Goal: Task Accomplishment & Management: Use online tool/utility

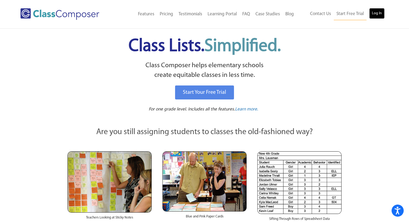
click at [376, 13] on link "Log In" at bounding box center [376, 13] width 15 height 11
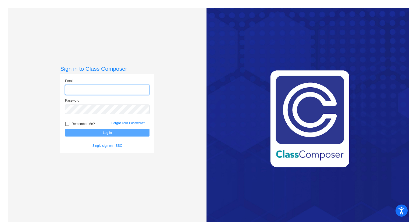
type input "[EMAIL_ADDRESS][DOMAIN_NAME]"
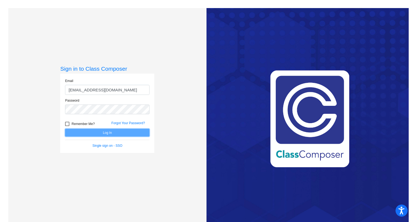
click at [115, 133] on button "Log In" at bounding box center [107, 133] width 84 height 8
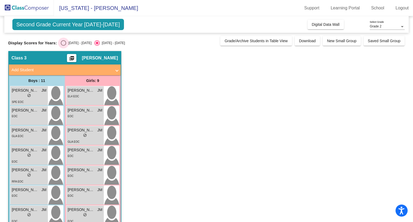
click at [65, 43] on div "Select an option" at bounding box center [63, 42] width 5 height 5
click at [63, 46] on input "[DATE] - [DATE]" at bounding box center [63, 46] width 0 height 0
radio input "true"
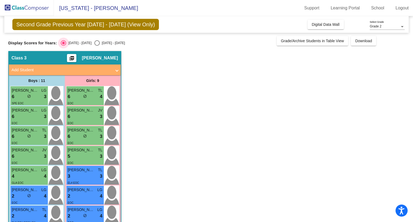
click at [65, 43] on div "Select an option" at bounding box center [63, 42] width 5 height 5
click at [63, 46] on input "[DATE] - [DATE]" at bounding box center [63, 46] width 0 height 0
click at [315, 23] on span "Digital Data Wall" at bounding box center [326, 24] width 28 height 4
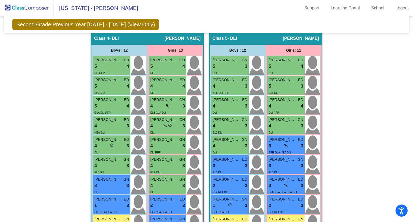
scroll to position [392, 0]
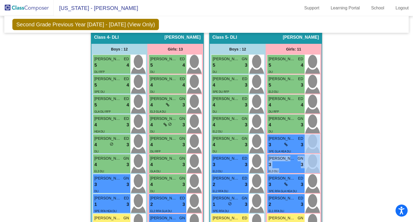
drag, startPoint x: 405, startPoint y: 141, endPoint x: 404, endPoint y: 152, distance: 10.7
click at [404, 152] on mat-sidenav-content "Grade 2 Select Grade Second Grade Previous Year [DATE] - [DATE] (View Only) Add…" at bounding box center [206, 119] width 413 height 206
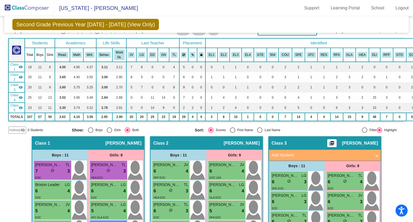
scroll to position [0, 0]
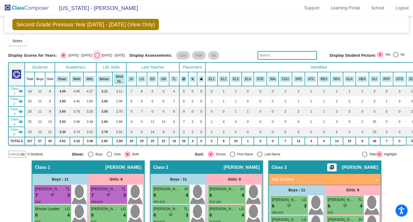
click at [94, 55] on div "Select an option" at bounding box center [96, 55] width 5 height 5
click at [97, 58] on input "[DATE] - [DATE]" at bounding box center [97, 58] width 0 height 0
radio input "true"
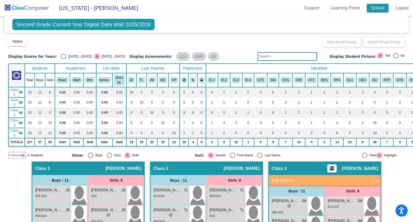
click at [377, 7] on link "School" at bounding box center [377, 8] width 22 height 9
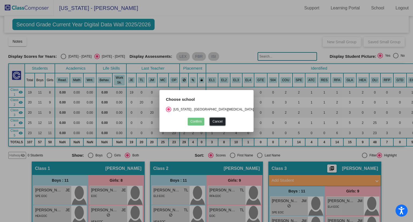
click at [218, 121] on button "Cancel" at bounding box center [217, 122] width 15 height 8
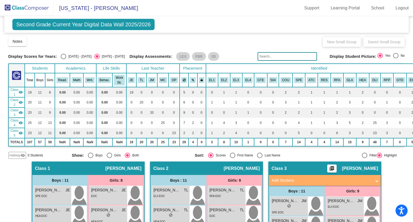
click at [49, 25] on span "Second Grade Current Year Digital Data Wall 2025/2026" at bounding box center [83, 24] width 142 height 11
click at [159, 24] on div "Second Grade Current Year Digital Data Wall 2025/2026 Add, Move, or Retain Stud…" at bounding box center [206, 24] width 404 height 17
click at [33, 12] on img at bounding box center [27, 8] width 54 height 16
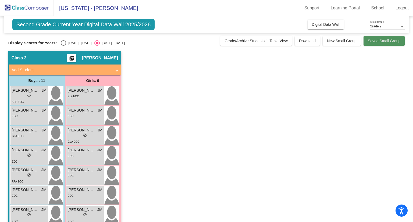
click at [375, 41] on span "Saved Small Group" at bounding box center [384, 41] width 33 height 4
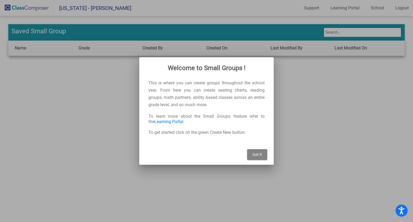
click at [262, 154] on button "Got It" at bounding box center [257, 154] width 20 height 11
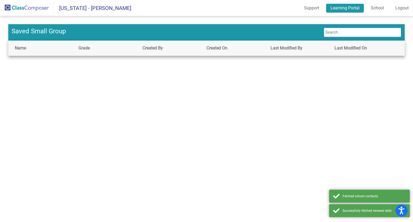
click at [338, 6] on link "Learning Portal" at bounding box center [345, 8] width 38 height 9
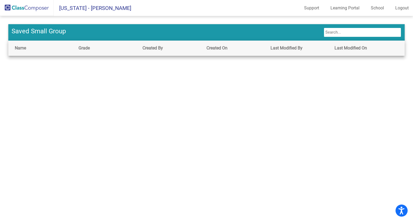
click at [30, 8] on img at bounding box center [27, 8] width 54 height 16
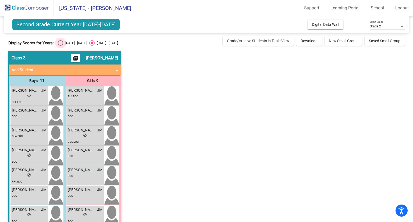
click at [59, 42] on div "Select an option" at bounding box center [60, 42] width 5 height 5
click at [60, 46] on input "[DATE] - [DATE]" at bounding box center [60, 46] width 0 height 0
radio input "true"
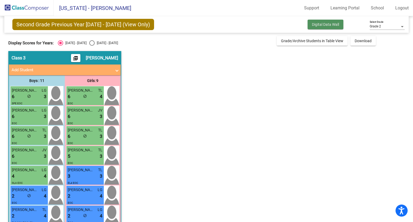
click at [320, 23] on span "Digital Data Wall" at bounding box center [325, 24] width 27 height 4
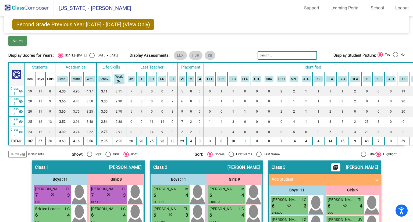
click at [19, 44] on button "Notes" at bounding box center [17, 41] width 19 height 10
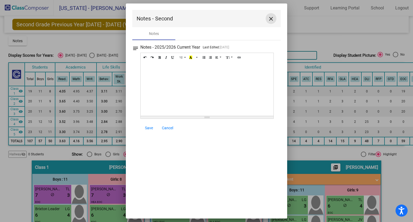
click at [272, 18] on mat-icon "close" at bounding box center [271, 19] width 6 height 6
